Goal: Information Seeking & Learning: Understand process/instructions

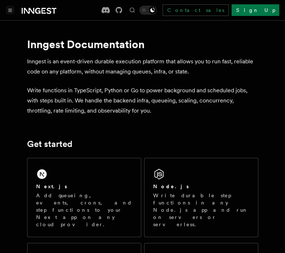
click at [12, 7] on button "Toggle navigation" at bounding box center [10, 10] width 9 height 9
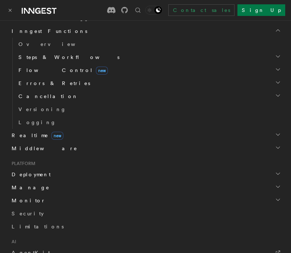
scroll to position [250, 0]
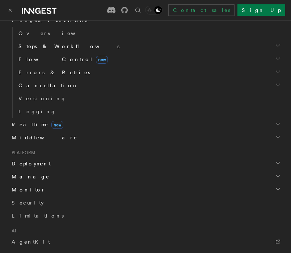
click at [56, 161] on h2 "Deployment" at bounding box center [145, 163] width 273 height 13
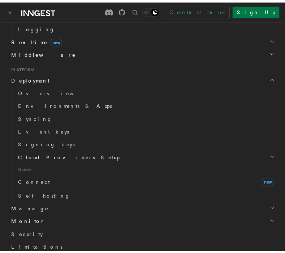
scroll to position [334, 0]
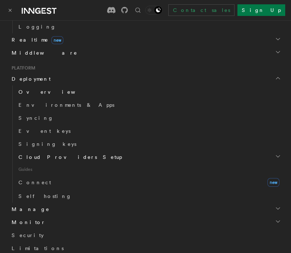
click at [35, 87] on link "Overview" at bounding box center [149, 91] width 267 height 13
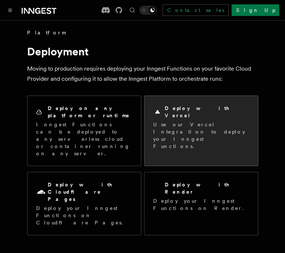
click at [194, 111] on h2 "Deploy with Vercel" at bounding box center [207, 112] width 85 height 14
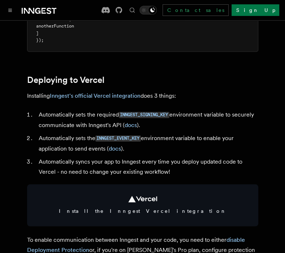
scroll to position [301, 0]
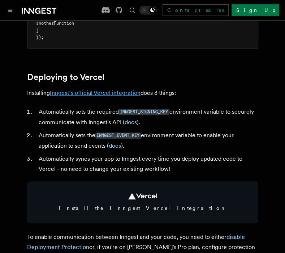
click at [103, 96] on link "Inngest's official Vercel integration" at bounding box center [95, 92] width 91 height 7
